Goal: Task Accomplishment & Management: Use online tool/utility

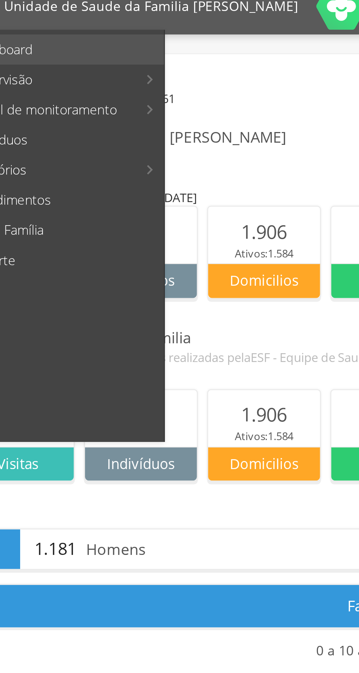
click at [131, 40] on link "Personalizados" at bounding box center [134, 40] width 83 height 12
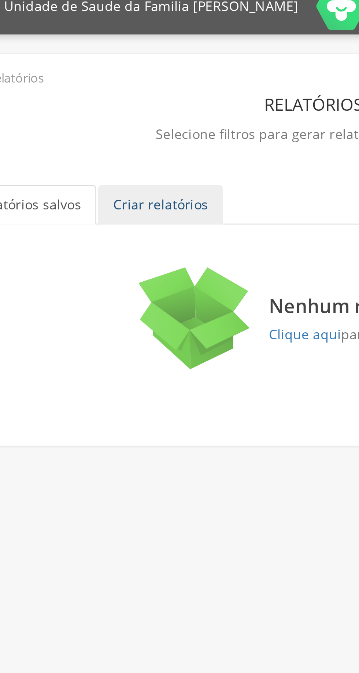
click at [96, 89] on link "Criar relatórios" at bounding box center [91, 88] width 49 height 15
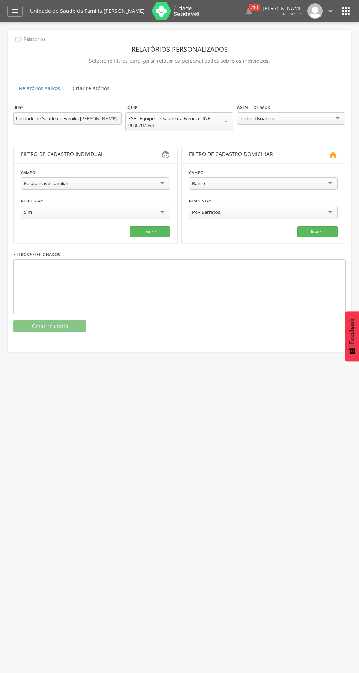
click at [127, 183] on div "Responsável familiar" at bounding box center [95, 183] width 149 height 12
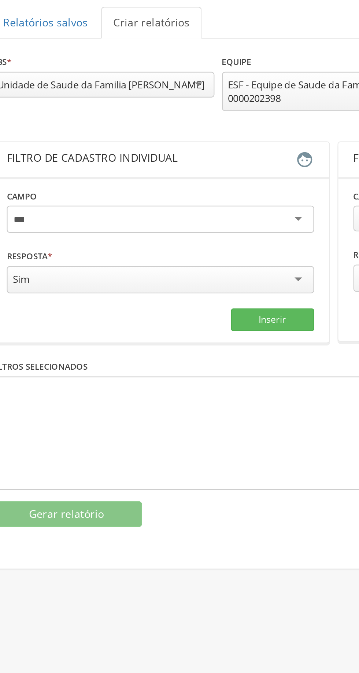
type input "**"
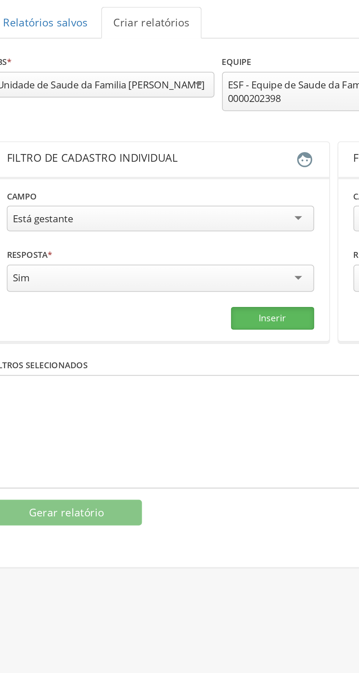
click at [153, 235] on button "Inserir" at bounding box center [150, 231] width 40 height 11
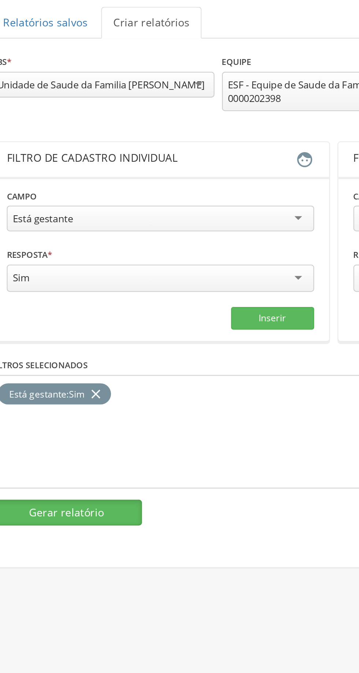
click at [69, 323] on button "Gerar relatório" at bounding box center [49, 326] width 73 height 12
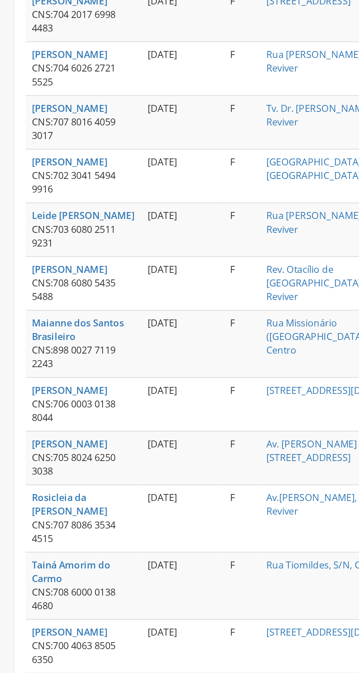
scroll to position [10, 0]
